Goal: Check status: Check status

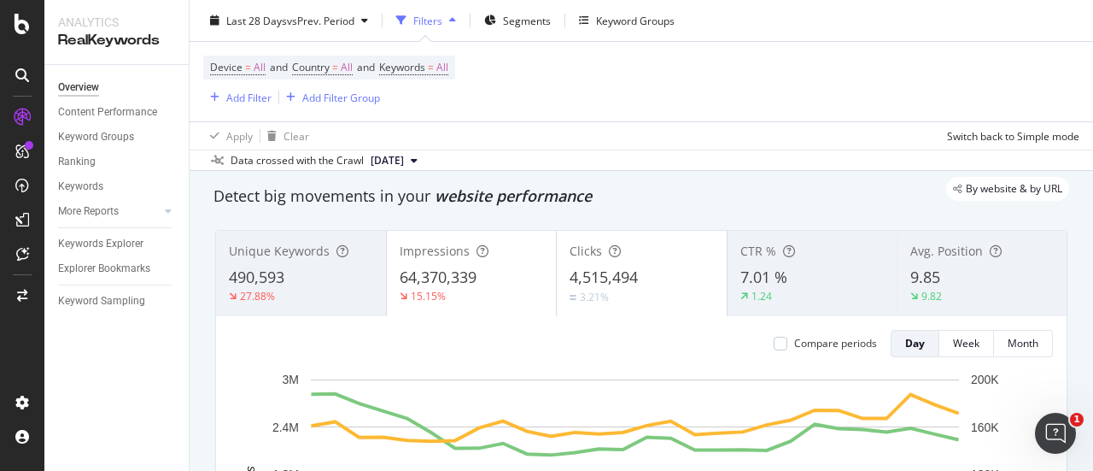
scroll to position [50, 0]
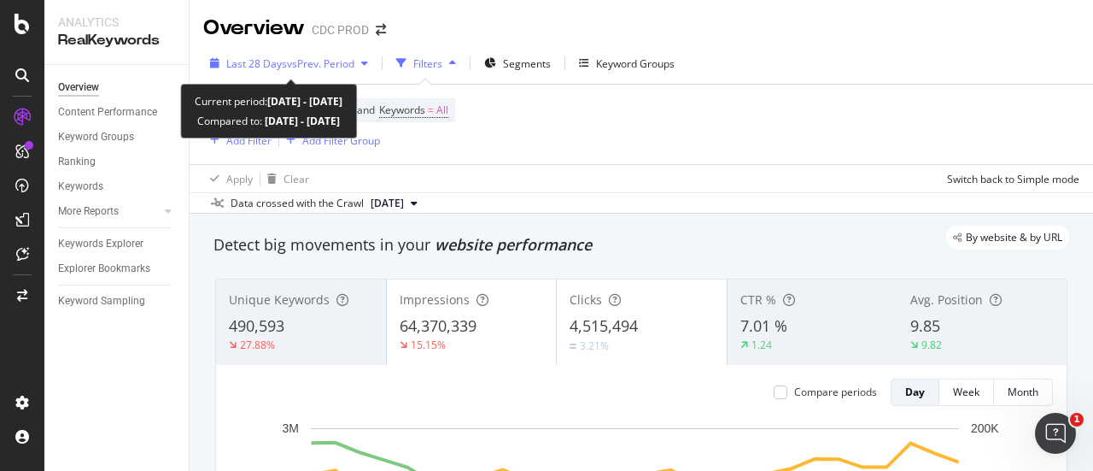
click at [294, 67] on span "vs Prev. Period" at bounding box center [320, 63] width 67 height 15
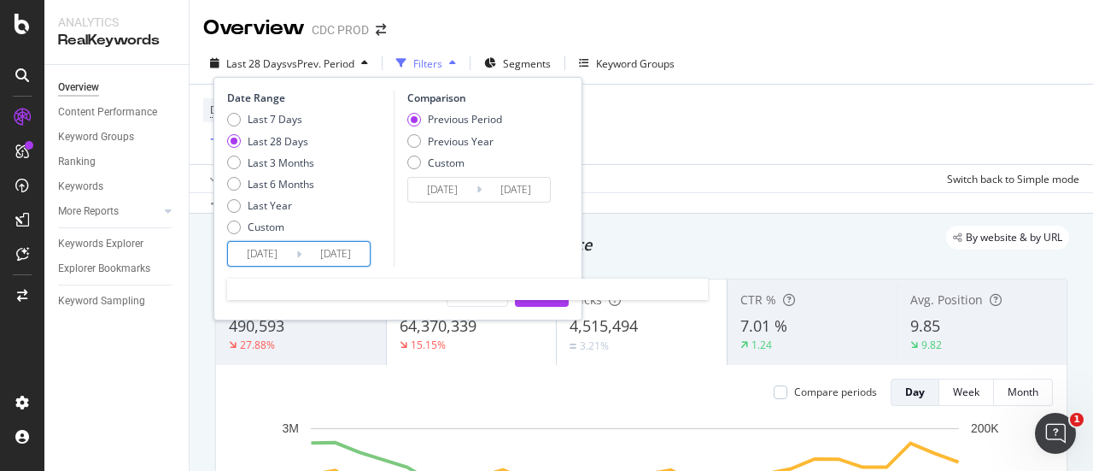
click at [313, 255] on input "[DATE]" at bounding box center [335, 254] width 68 height 24
